Goal: Information Seeking & Learning: Understand process/instructions

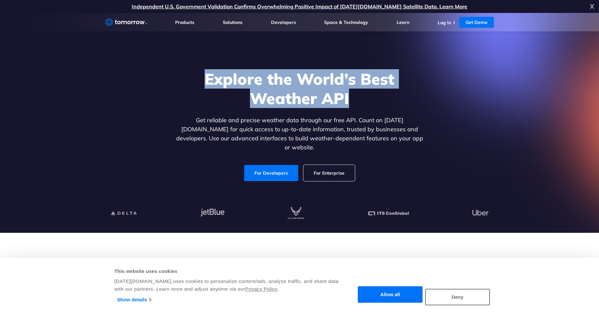
drag, startPoint x: 206, startPoint y: 86, endPoint x: 372, endPoint y: 101, distance: 167.0
click at [372, 101] on h1 "Explore the World’s Best Weather API" at bounding box center [299, 88] width 250 height 39
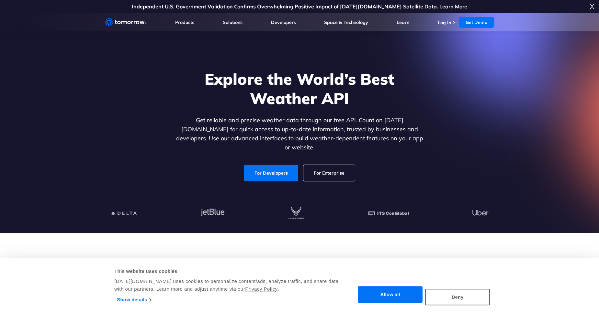
click at [372, 101] on h1 "Explore the World’s Best Weather API" at bounding box center [299, 88] width 250 height 39
drag, startPoint x: 203, startPoint y: 123, endPoint x: 296, endPoint y: 124, distance: 92.5
click at [296, 124] on p "Get reliable and precise weather data through our free API. Count on [DATE][DOM…" at bounding box center [299, 134] width 250 height 36
drag, startPoint x: 286, startPoint y: 123, endPoint x: 340, endPoint y: 127, distance: 53.9
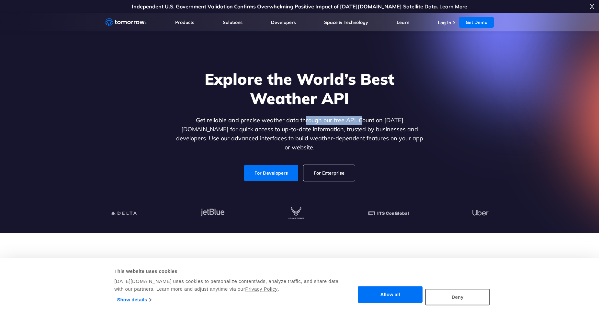
click at [340, 127] on p "Get reliable and precise weather data through our free API. Count on [DATE][DOM…" at bounding box center [299, 134] width 250 height 36
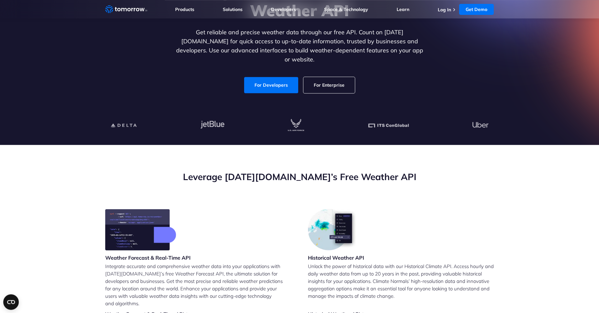
scroll to position [74, 0]
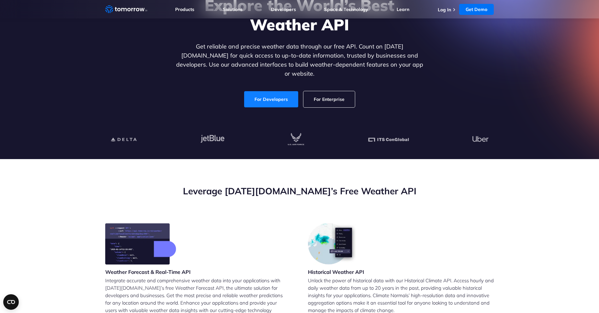
click at [255, 97] on link "For Developers" at bounding box center [271, 99] width 58 height 17
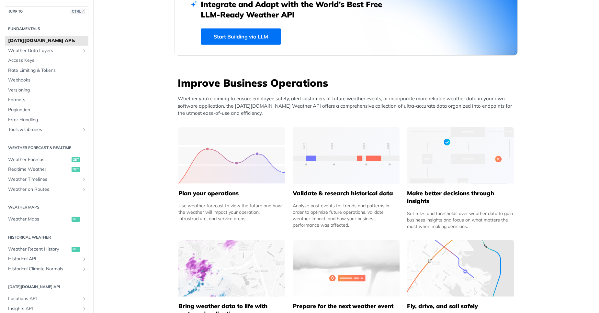
scroll to position [194, 0]
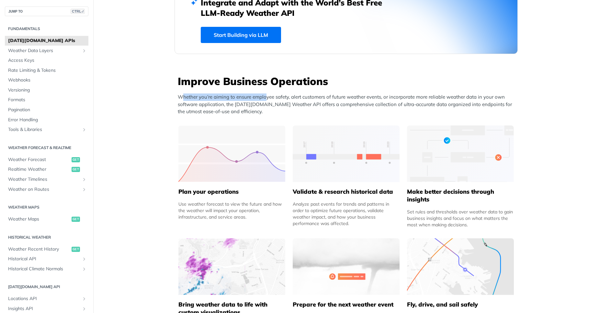
drag, startPoint x: 182, startPoint y: 98, endPoint x: 266, endPoint y: 97, distance: 83.8
click at [266, 97] on p "Whether you’re aiming to ensure employee safety, alert customers of future weat…" at bounding box center [348, 104] width 340 height 22
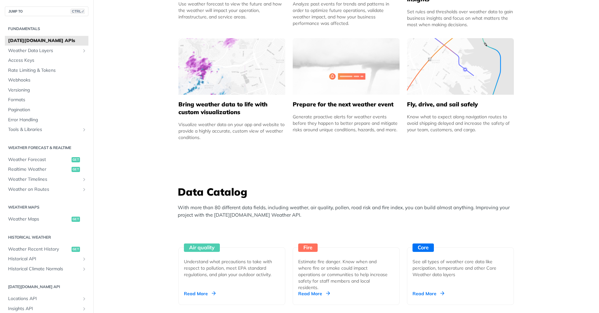
scroll to position [466, 0]
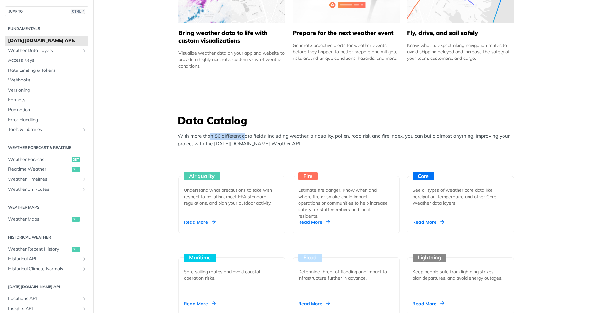
drag, startPoint x: 210, startPoint y: 136, endPoint x: 243, endPoint y: 136, distance: 33.0
click at [243, 136] on p "With more than 80 different data fields, including weather, air quality, pollen…" at bounding box center [348, 140] width 340 height 15
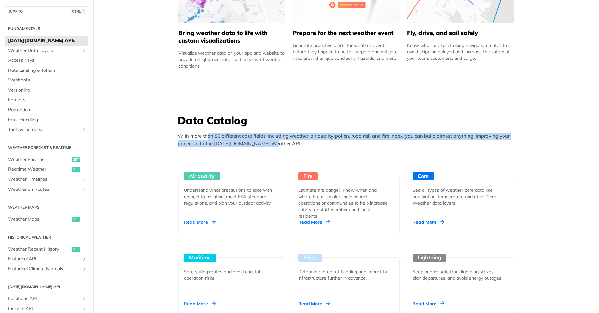
drag, startPoint x: 207, startPoint y: 136, endPoint x: 269, endPoint y: 143, distance: 62.3
click at [269, 143] on p "With more than 80 different data fields, including weather, air quality, pollen…" at bounding box center [348, 140] width 340 height 15
drag, startPoint x: 270, startPoint y: 143, endPoint x: 289, endPoint y: 144, distance: 18.8
click at [270, 143] on p "With more than 80 different data fields, including weather, air quality, pollen…" at bounding box center [348, 140] width 340 height 15
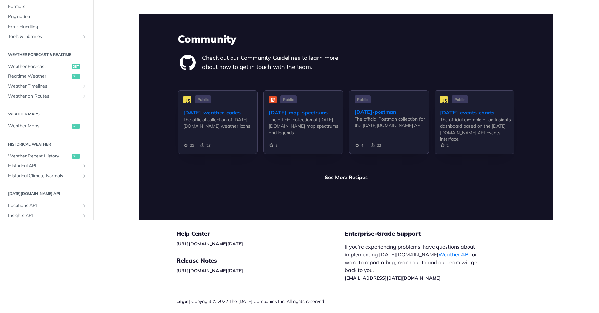
scroll to position [1515, 0]
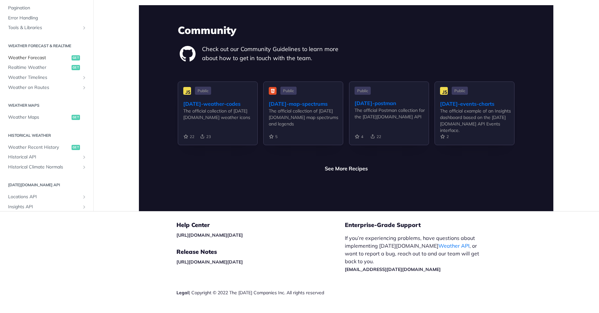
click at [27, 55] on span "Weather Forecast" at bounding box center [39, 58] width 62 height 6
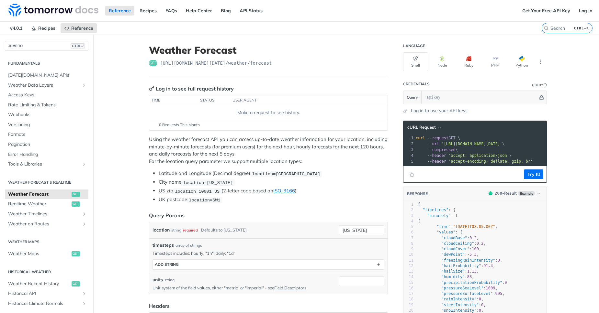
scroll to position [39, 0]
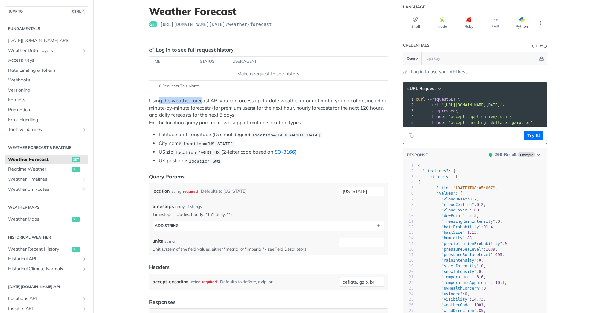
drag, startPoint x: 163, startPoint y: 101, endPoint x: 202, endPoint y: 101, distance: 38.5
click at [202, 101] on p "Using the weather forecast API you can access up-to-date weather information fo…" at bounding box center [268, 111] width 239 height 29
click at [203, 101] on p "Using the weather forecast API you can access up-to-date weather information fo…" at bounding box center [268, 111] width 239 height 29
click at [514, 21] on button "Python" at bounding box center [521, 23] width 25 height 19
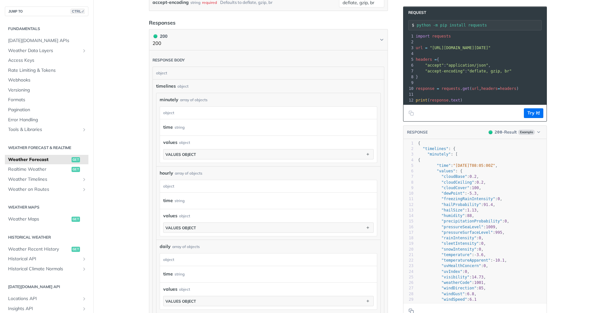
scroll to position [349, 0]
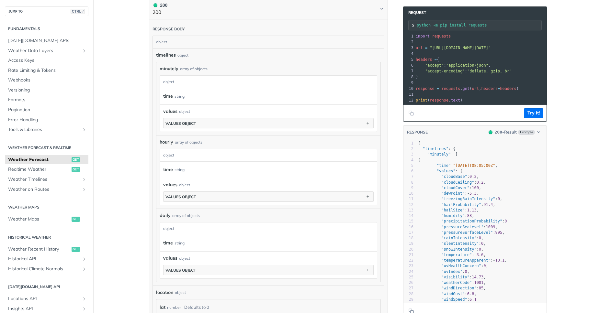
drag, startPoint x: 585, startPoint y: 134, endPoint x: 586, endPoint y: 148, distance: 14.9
click at [586, 148] on main "JUMP TO CTRL-/ Fundamentals Tomorrow.io APIs Weather Data Layers Core Probabili…" at bounding box center [299, 85] width 599 height 801
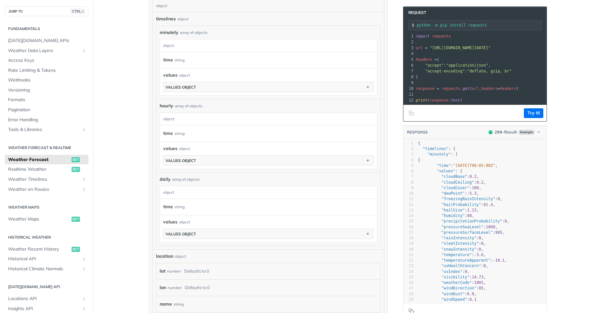
scroll to position [357, 0]
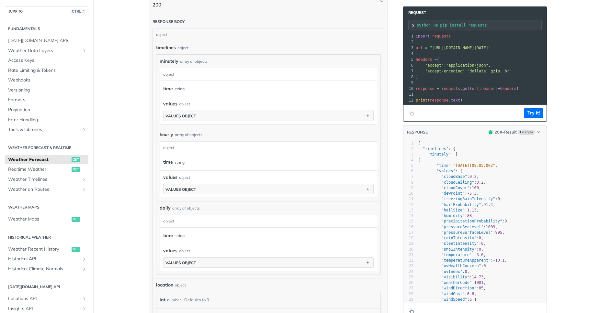
click at [535, 156] on pre ""minutely" : [" at bounding box center [481, 154] width 130 height 5
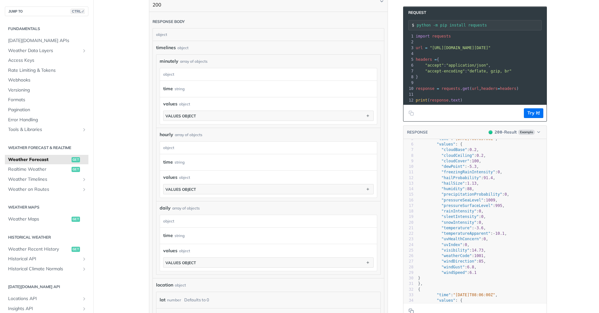
scroll to position [0, 0]
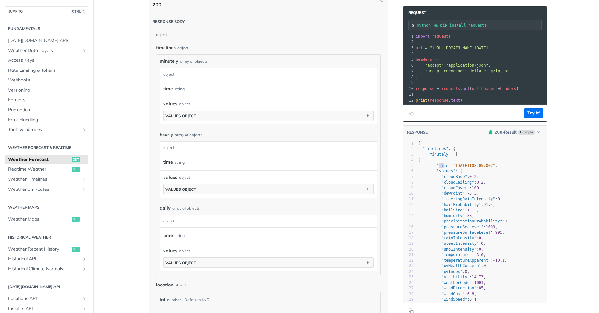
type textarea "time": "2025-02-09T08:05:00Z","
drag, startPoint x: 438, startPoint y: 166, endPoint x: 517, endPoint y: 166, distance: 78.9
click at [517, 166] on pre ""time" : "2025-02-09T08:05:00Z" ," at bounding box center [481, 165] width 130 height 5
click at [514, 166] on pre ""time" : "2025-02-09T08:05:00Z" ," at bounding box center [481, 165] width 130 height 5
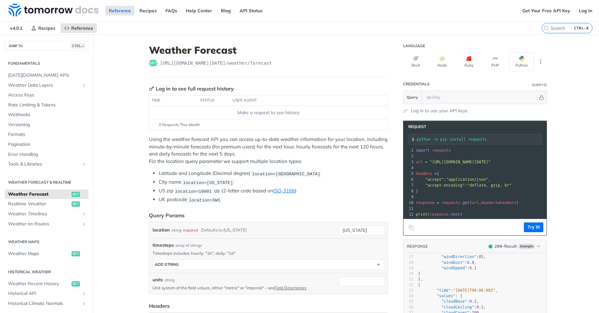
click at [490, 163] on span ""https://api.tomorrow.io/v4/weather/forecast?location=new%20york"" at bounding box center [459, 162] width 61 height 5
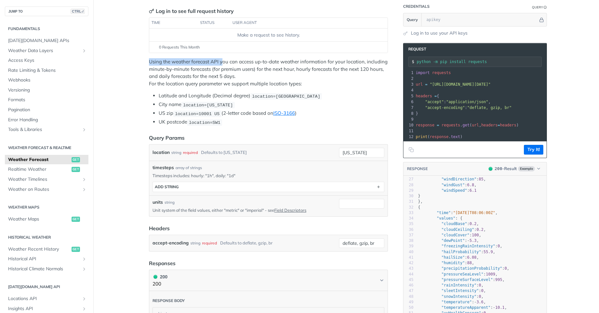
drag, startPoint x: 150, startPoint y: 63, endPoint x: 224, endPoint y: 63, distance: 74.1
click at [224, 63] on p "Using the weather forecast API you can access up-to-date weather information fo…" at bounding box center [268, 72] width 239 height 29
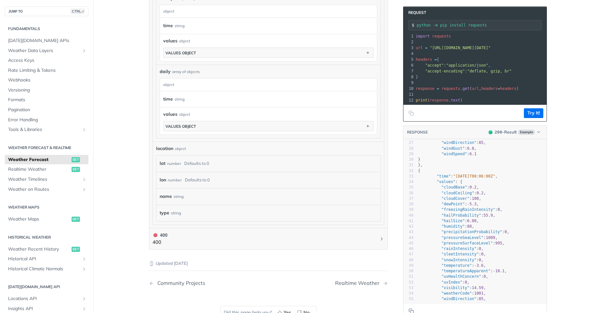
scroll to position [505, 0]
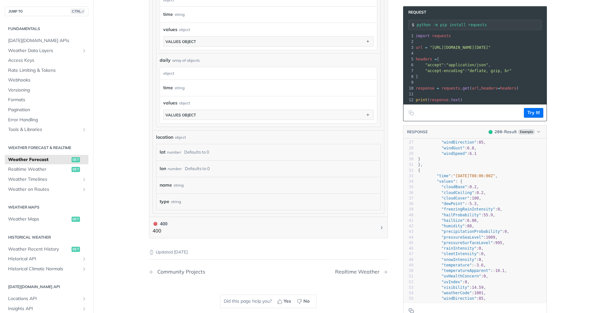
click at [177, 153] on div "number" at bounding box center [174, 152] width 14 height 9
click at [190, 151] on div "Defaults to 0" at bounding box center [196, 152] width 25 height 9
click at [190, 139] on div "location object" at bounding box center [268, 137] width 225 height 7
click at [185, 196] on div "type string" at bounding box center [268, 201] width 224 height 16
click at [277, 174] on div "lon number Defaults to 0" at bounding box center [268, 168] width 224 height 16
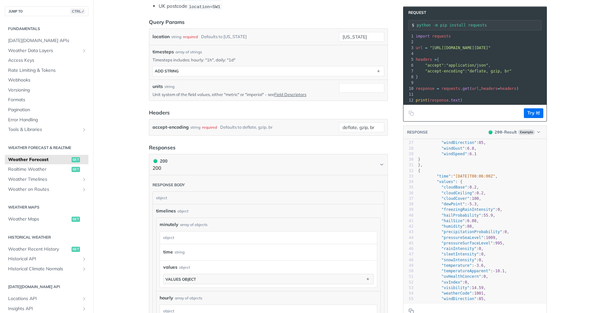
scroll to position [173, 0]
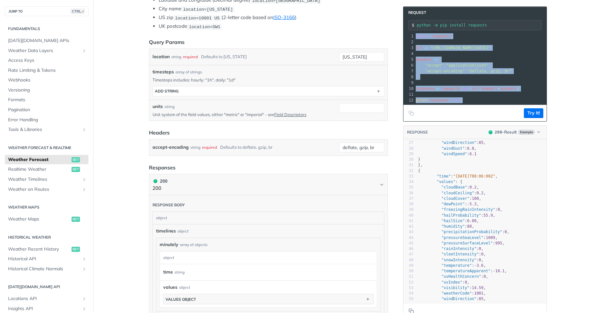
drag, startPoint x: 416, startPoint y: 37, endPoint x: 475, endPoint y: 103, distance: 88.0
click at [475, 103] on div "1 import requests 2 ​ 3 url = "https://api.tomorrow.io/v4/weather/forecast?loca…" at bounding box center [498, 68] width 168 height 70
copy div "import requests 2 ​ 3 url = "https://api.tomorrow.io/v4/weather/forecast?locati…"
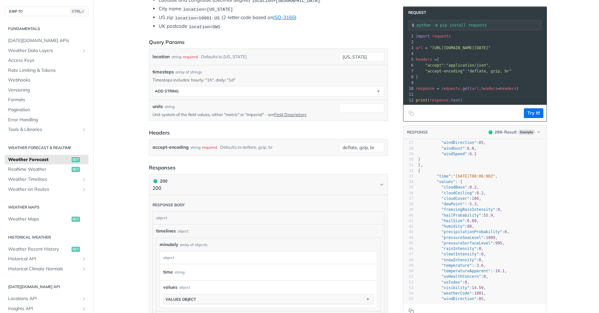
click at [464, 80] on pre "}" at bounding box center [498, 77] width 168 height 6
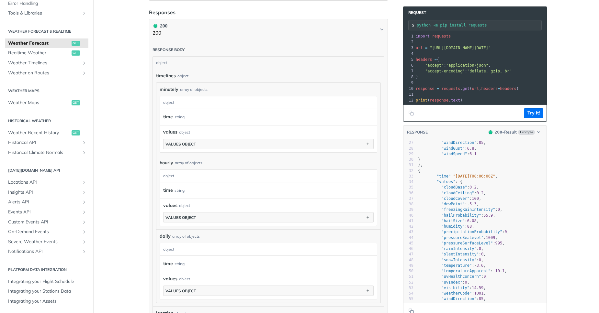
scroll to position [117, 0]
click at [36, 184] on span "Locations API" at bounding box center [44, 182] width 72 height 6
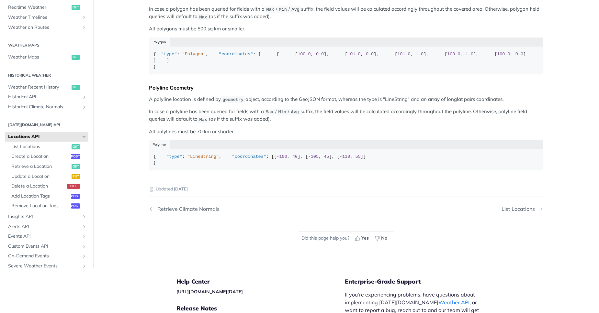
scroll to position [311, 0]
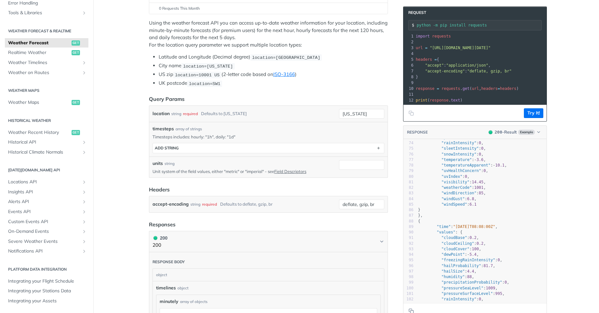
scroll to position [233, 0]
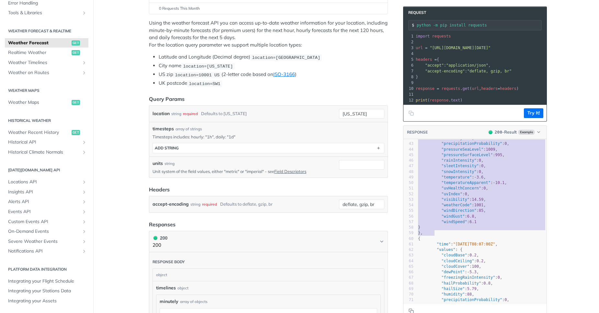
drag, startPoint x: 418, startPoint y: 145, endPoint x: 434, endPoint y: 236, distance: 91.9
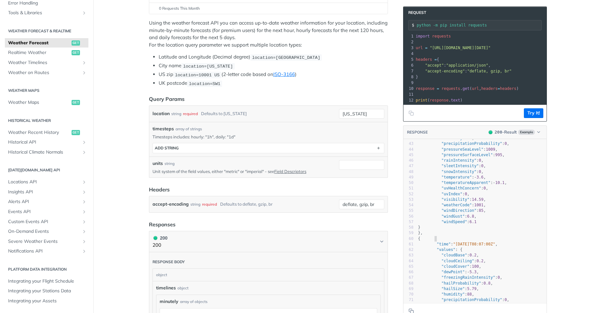
click at [475, 238] on pre "{" at bounding box center [481, 238] width 130 height 5
type textarea "​"
